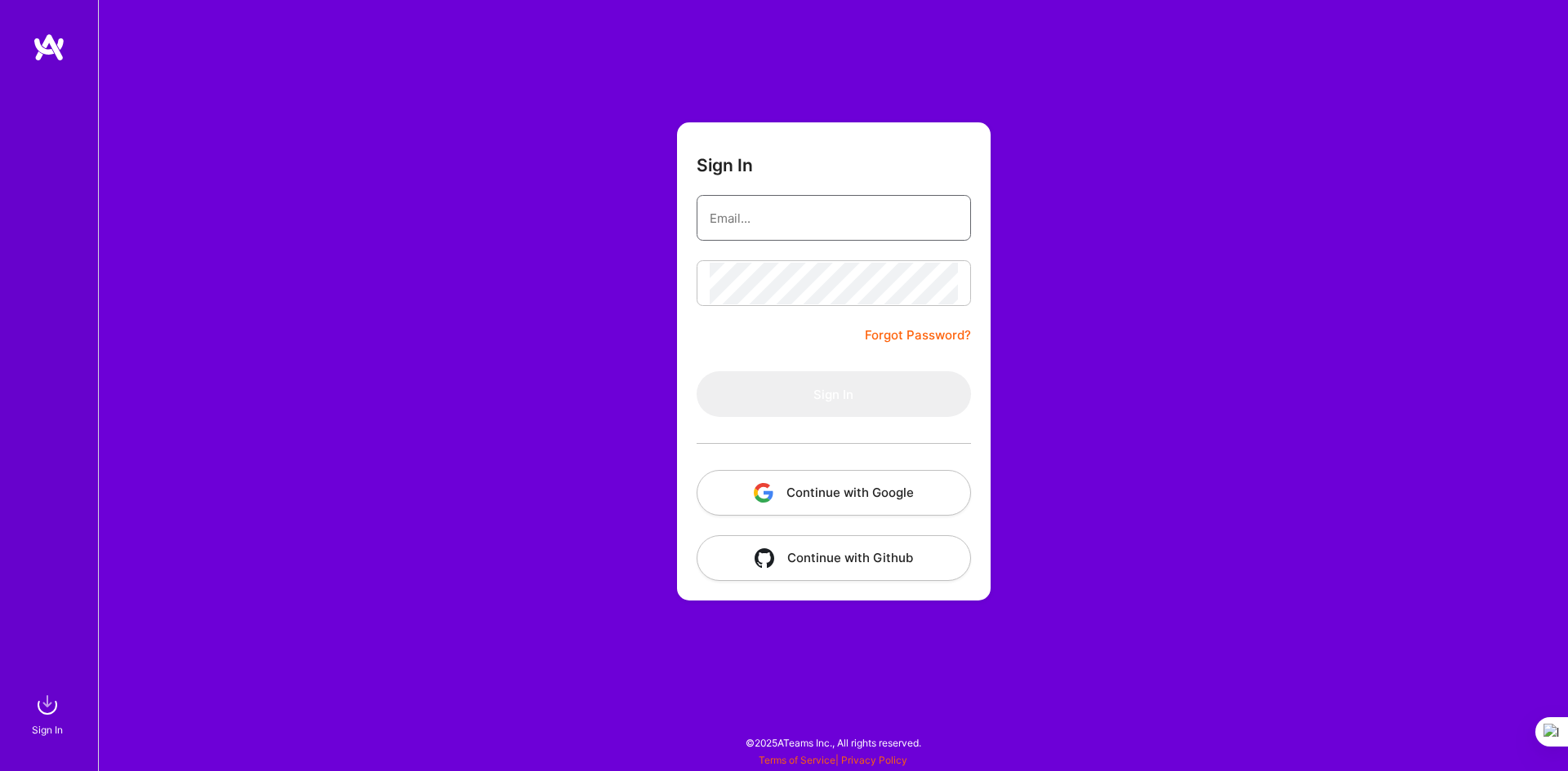
click at [763, 224] on input "email" at bounding box center [833, 219] width 248 height 42
type input "[PERSON_NAME][EMAIL_ADDRESS][DOMAIN_NAME]"
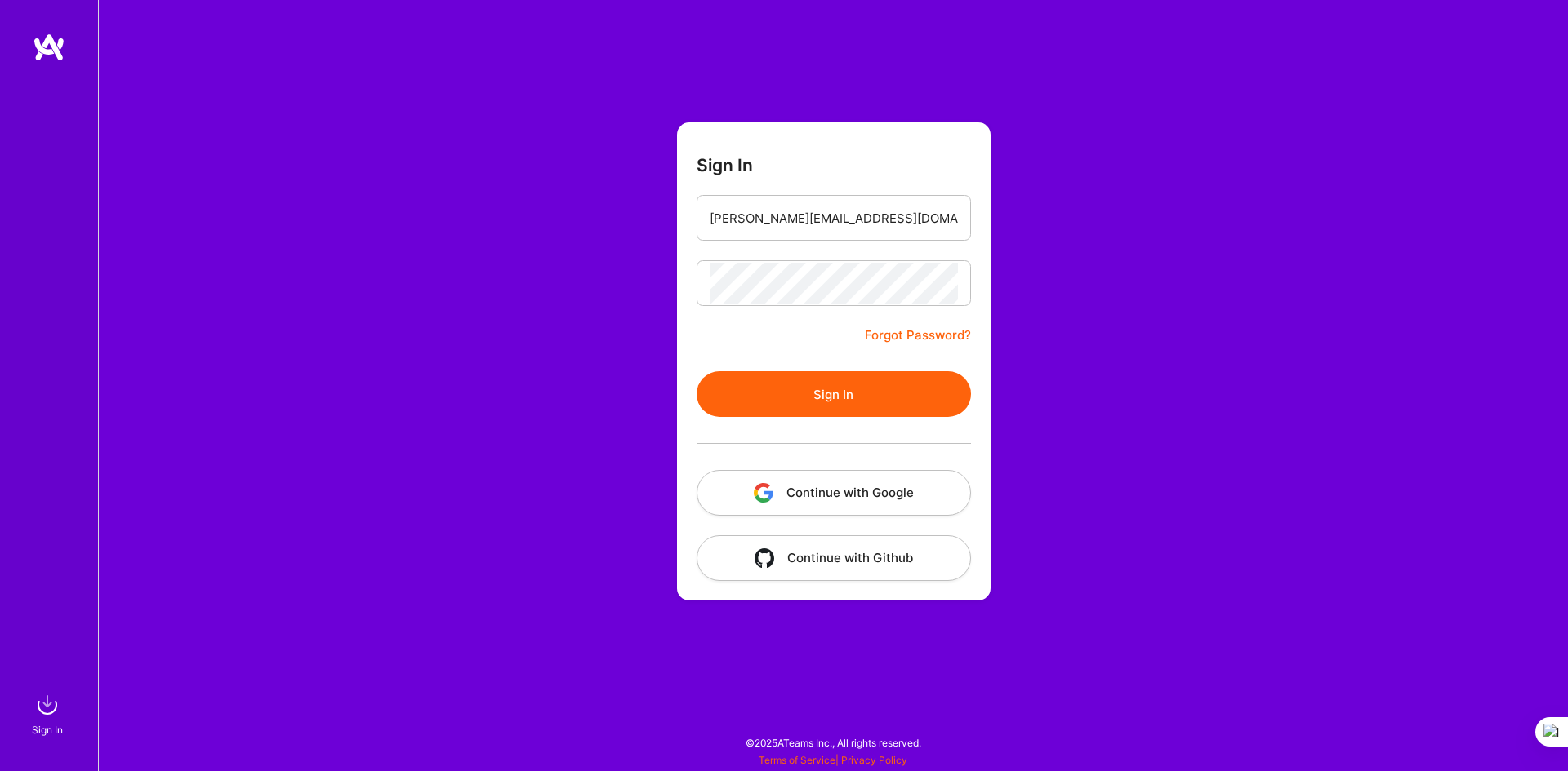
click at [810, 391] on button "Sign In" at bounding box center [833, 394] width 274 height 46
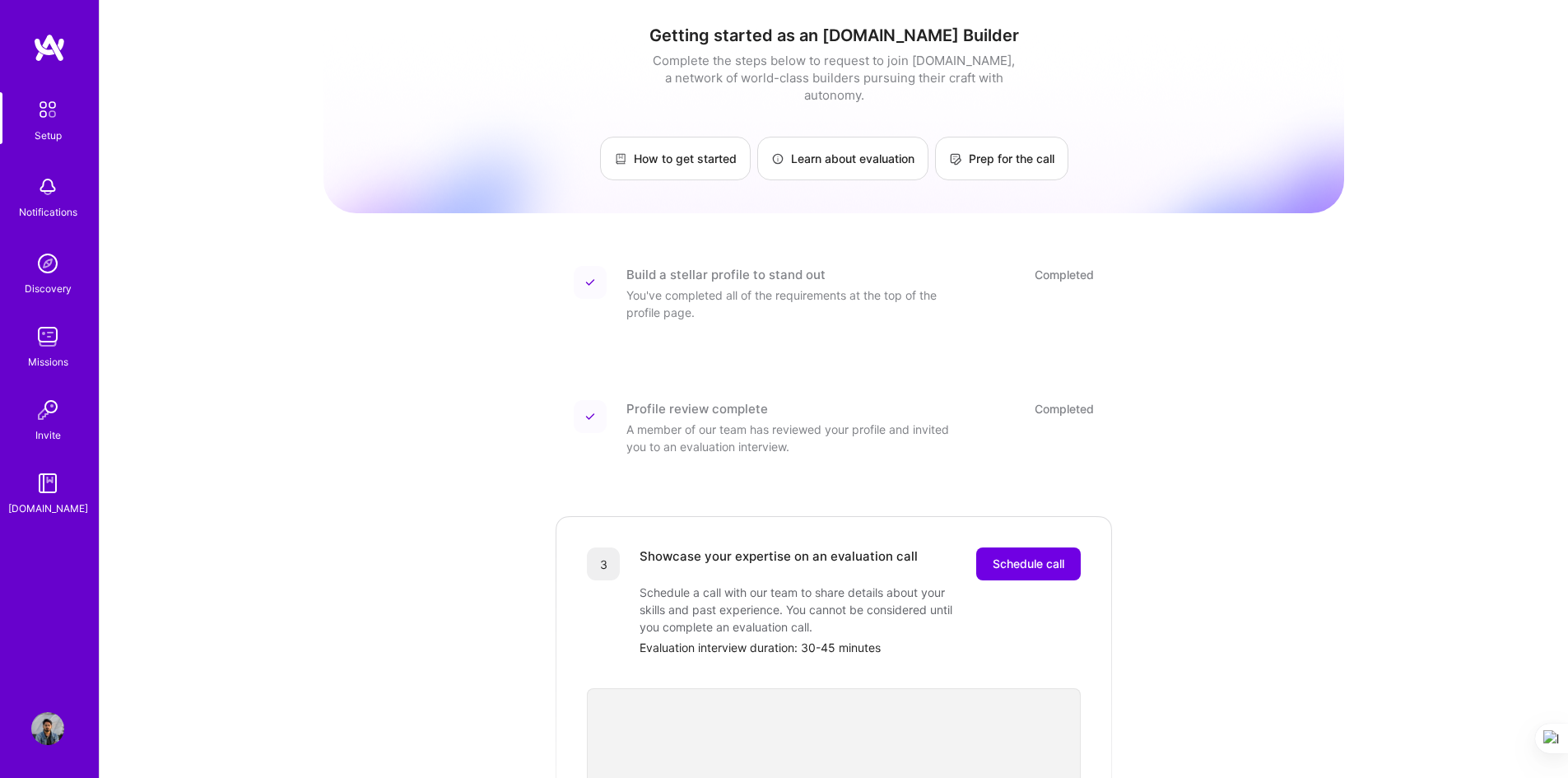
scroll to position [247, 0]
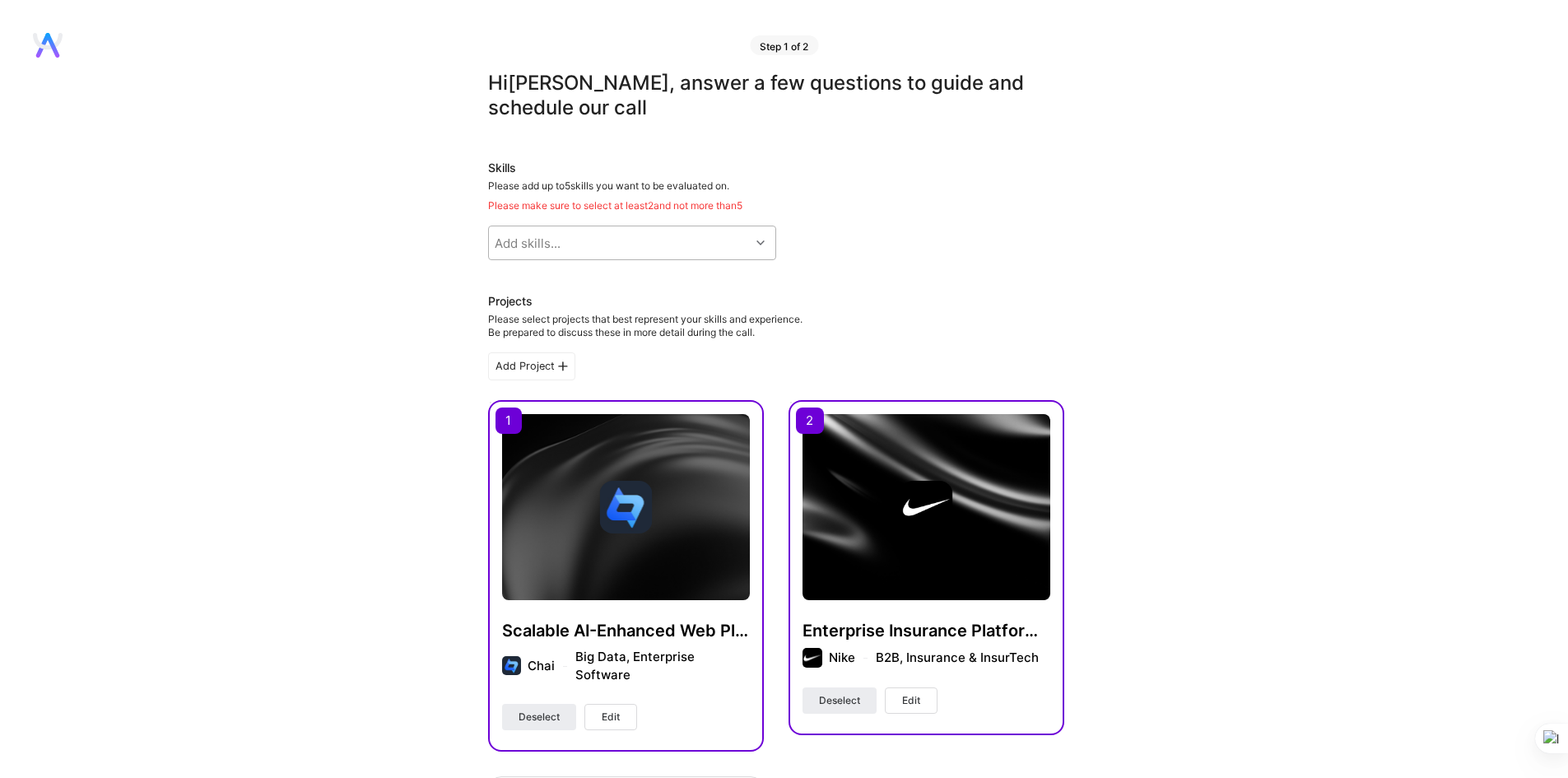
click at [627, 248] on div "Add skills..." at bounding box center [619, 243] width 261 height 33
